Goal: Task Accomplishment & Management: Manage account settings

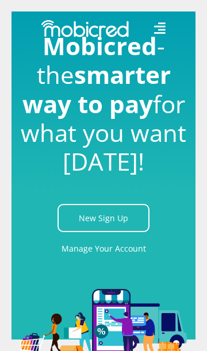
click at [85, 250] on link "Manage Your Account" at bounding box center [104, 249] width 85 height 26
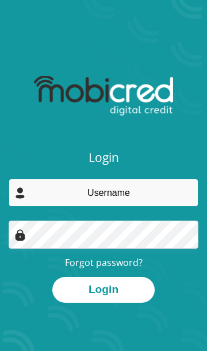
click at [62, 193] on input "email" at bounding box center [104, 193] width 190 height 28
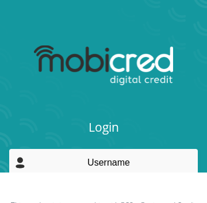
scroll to position [91, 0]
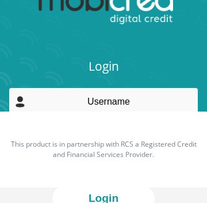
type input "[EMAIL_ADDRESS][DOMAIN_NAME]"
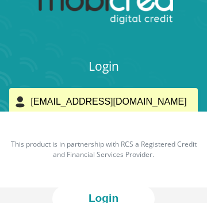
click at [97, 103] on input "[EMAIL_ADDRESS][DOMAIN_NAME]" at bounding box center [104, 101] width 190 height 28
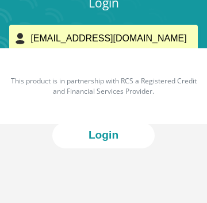
scroll to position [155, 0]
click at [166, 34] on input "[EMAIL_ADDRESS][DOMAIN_NAME]" at bounding box center [104, 38] width 190 height 28
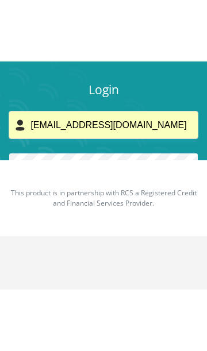
scroll to position [76, 0]
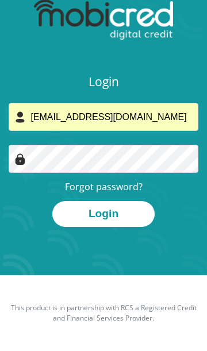
click at [65, 213] on button "Login" at bounding box center [103, 214] width 102 height 26
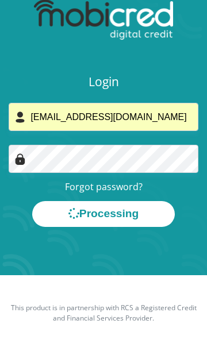
scroll to position [0, 0]
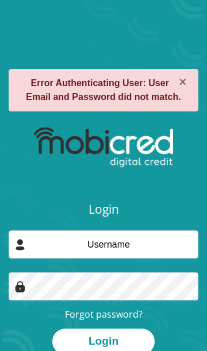
type input "[EMAIL_ADDRESS][DOMAIN_NAME]"
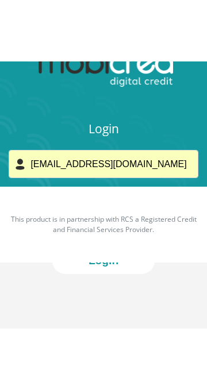
scroll to position [76, 0]
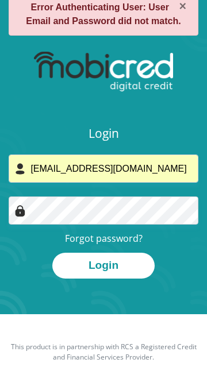
click at [71, 267] on button "Login" at bounding box center [103, 266] width 102 height 26
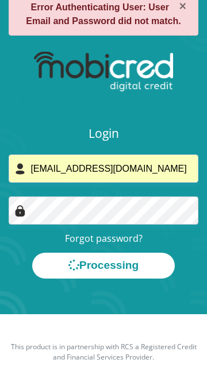
scroll to position [0, 0]
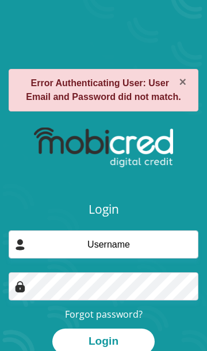
type input "[EMAIL_ADDRESS][DOMAIN_NAME]"
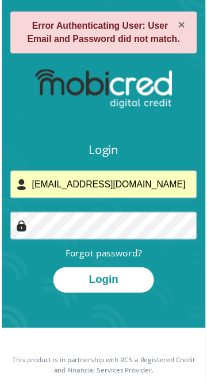
scroll to position [76, 0]
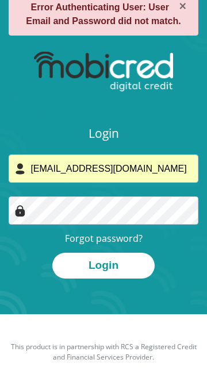
click at [161, 37] on div "× Error Authenticating User: User Email and Password did not match." at bounding box center [103, 19] width 207 height 52
click at [158, 39] on div "× Error Authenticating User: User Email and Password did not match." at bounding box center [103, 19] width 207 height 52
click at [160, 39] on div "× Error Authenticating User: User Email and Password did not match." at bounding box center [103, 19] width 207 height 52
click at [161, 38] on div "× Error Authenticating User: User Email and Password did not match." at bounding box center [103, 19] width 207 height 52
click at [159, 37] on div "× Error Authenticating User: User Email and Password did not match." at bounding box center [103, 19] width 207 height 52
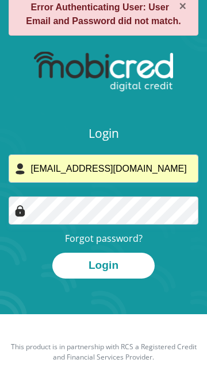
click at [160, 37] on div "× Error Authenticating User: User Email and Password did not match." at bounding box center [103, 19] width 207 height 52
click at [158, 39] on div "× Error Authenticating User: User Email and Password did not match." at bounding box center [103, 19] width 207 height 52
click at [159, 37] on div "× Error Authenticating User: User Email and Password did not match." at bounding box center [103, 19] width 207 height 52
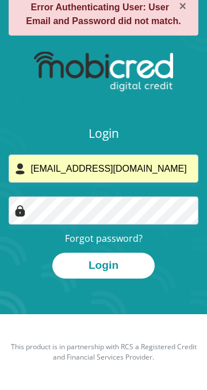
click at [39, 39] on div "× Error Authenticating User: User Email and Password did not match." at bounding box center [103, 19] width 207 height 52
click at [161, 37] on div "× Error Authenticating User: User Email and Password did not match." at bounding box center [103, 19] width 207 height 52
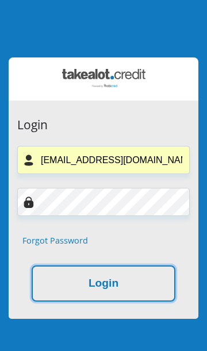
click at [150, 290] on button "Login" at bounding box center [104, 284] width 144 height 36
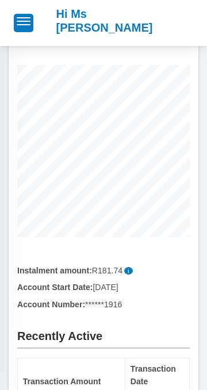
scroll to position [145, 0]
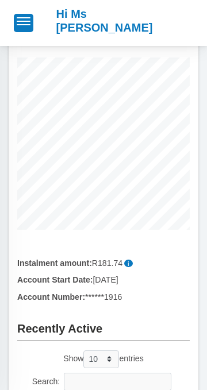
click at [131, 265] on span "i" at bounding box center [128, 263] width 9 height 7
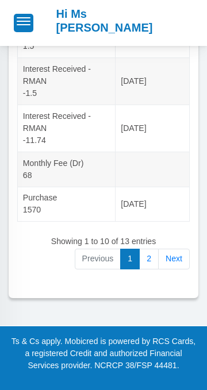
scroll to position [819, 0]
click at [149, 270] on link "2" at bounding box center [149, 259] width 20 height 21
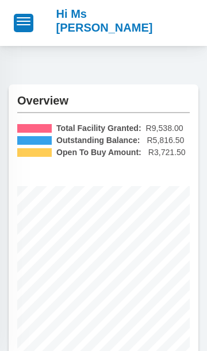
scroll to position [0, 0]
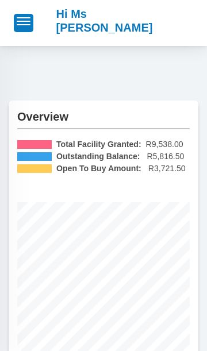
click at [27, 28] on button "button" at bounding box center [24, 23] width 20 height 18
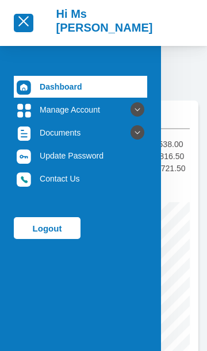
click at [133, 112] on icon at bounding box center [138, 110] width 20 height 20
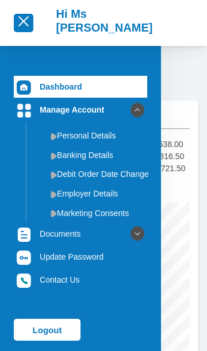
click at [62, 173] on link "Debit Order Date Change" at bounding box center [89, 174] width 115 height 18
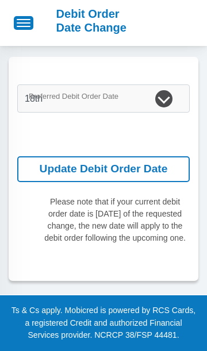
scroll to position [32, 0]
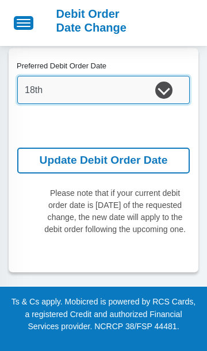
click at [37, 76] on select "1st 2nd 3rd 4th 5th 7th 18th 19th 20th 21st 22nd 23rd 24th 25th 26th 27th 28th …" at bounding box center [103, 90] width 173 height 28
click at [28, 76] on select "1st 2nd 3rd 4th 5th 7th 18th 19th 20th 21st 22nd 23rd 24th 25th 26th 27th 28th …" at bounding box center [103, 90] width 173 height 28
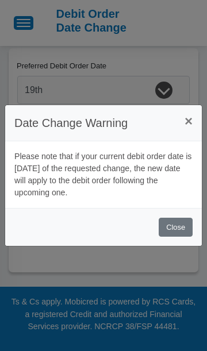
click at [178, 232] on button "Close" at bounding box center [176, 227] width 34 height 19
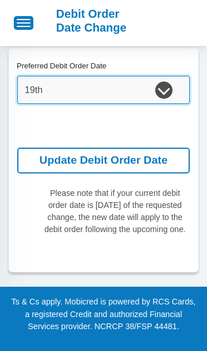
click at [38, 76] on select "1st 2nd 3rd 4th 5th 7th 18th 19th 20th 21st 22nd 23rd 24th 25th 26th 27th 28th …" at bounding box center [103, 90] width 173 height 28
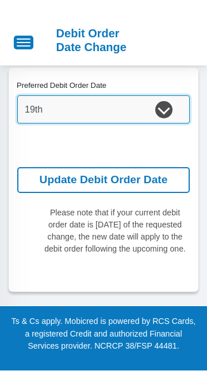
scroll to position [0, 0]
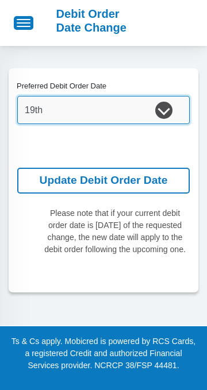
click at [26, 108] on select "1st 2nd 3rd 4th 5th 7th 18th 19th 20th 21st 22nd 23rd 24th 25th 26th 27th 28th …" at bounding box center [103, 110] width 173 height 28
select select "18"
click at [28, 108] on select "1st 2nd 3rd 4th 5th 7th 18th 19th 20th 21st 22nd 23rd 24th 25th 26th 27th 28th …" at bounding box center [103, 110] width 173 height 28
select select
click at [29, 108] on select "1st 2nd 3rd 4th 5th 7th 18th 19th 20th 21st 22nd 23rd 24th 25th 26th 27th 28th …" at bounding box center [103, 110] width 173 height 28
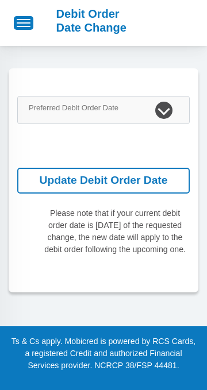
click at [157, 111] on div "1st 2nd 3rd 4th 5th 7th 18th 19th 20th 21st 22nd 23rd 24th 25th 26th 27th 28th …" at bounding box center [103, 110] width 173 height 28
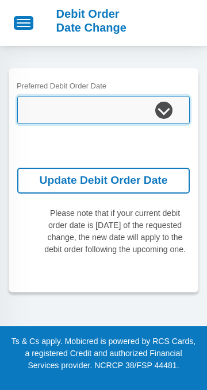
click at [29, 109] on select "1st 2nd 3rd 4th 5th 7th 18th 19th 20th 21st 22nd 23rd 24th 25th 26th 27th 28th …" at bounding box center [103, 110] width 173 height 28
